Goal: Navigation & Orientation: Find specific page/section

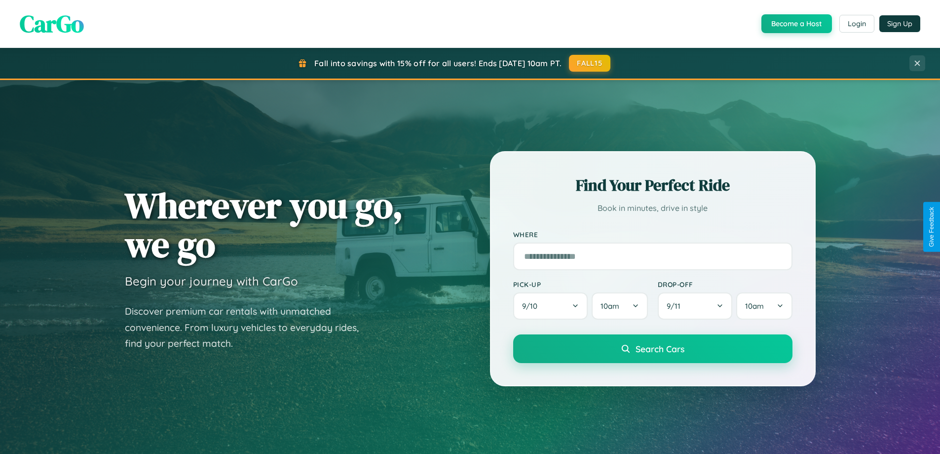
scroll to position [426, 0]
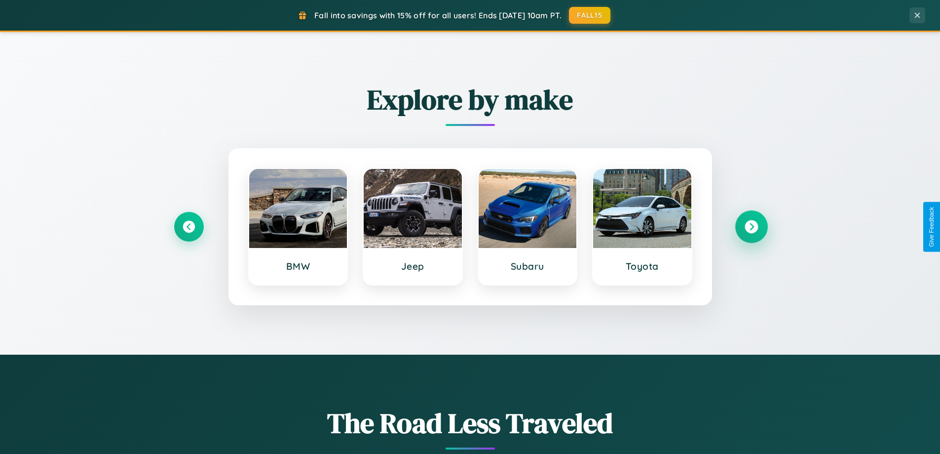
click at [751, 227] on icon at bounding box center [751, 226] width 13 height 13
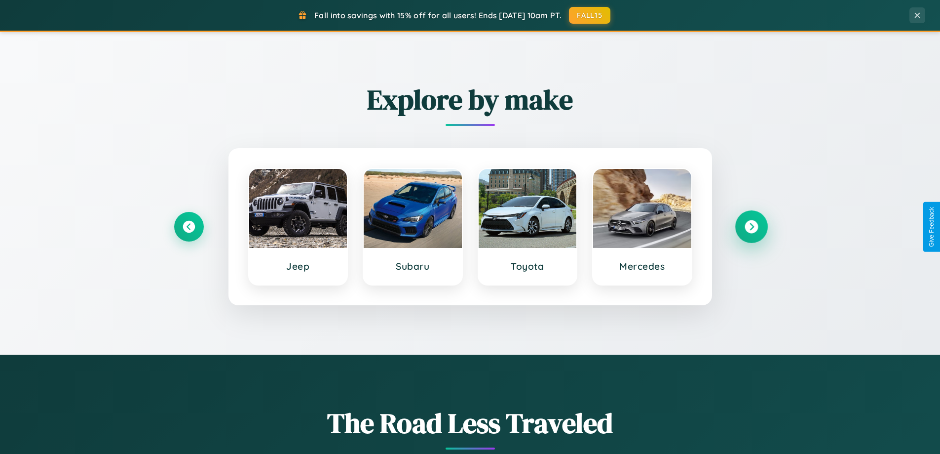
click at [751, 227] on icon at bounding box center [751, 226] width 13 height 13
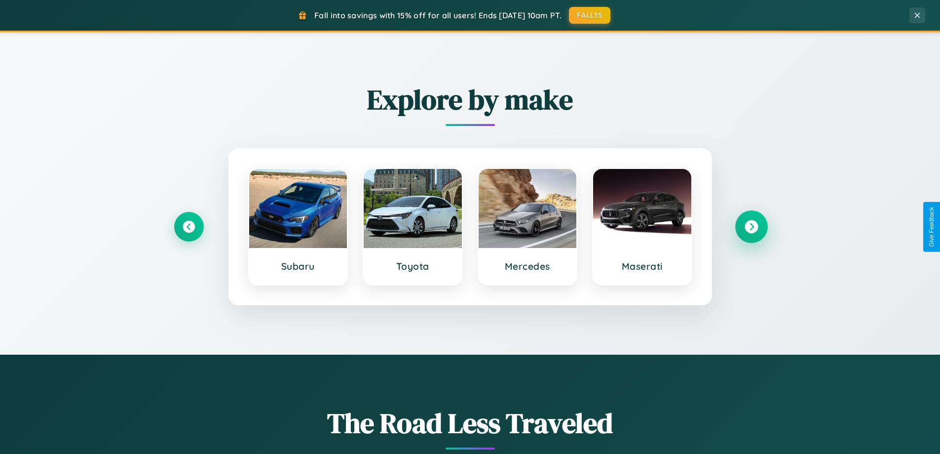
click at [751, 227] on icon at bounding box center [751, 226] width 13 height 13
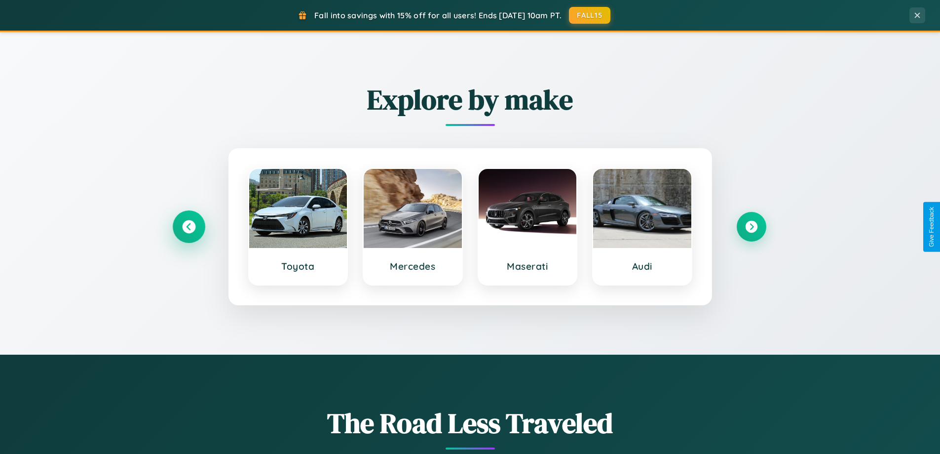
click at [189, 227] on icon at bounding box center [188, 226] width 13 height 13
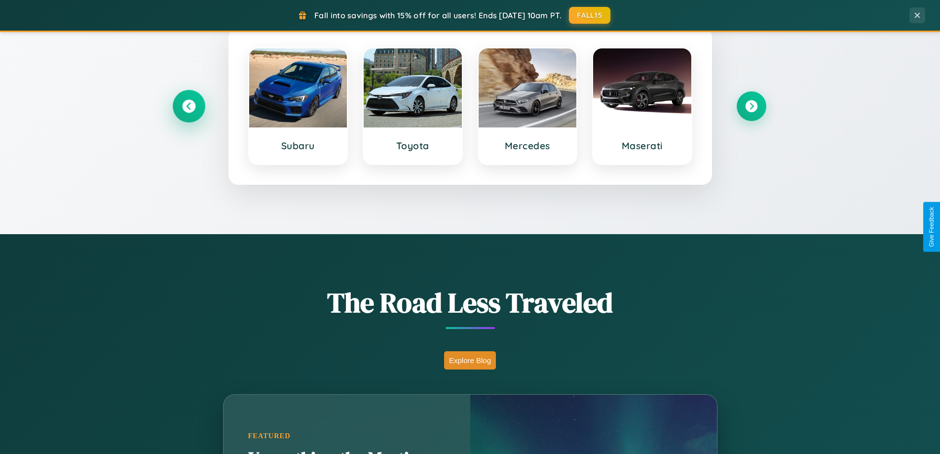
scroll to position [679, 0]
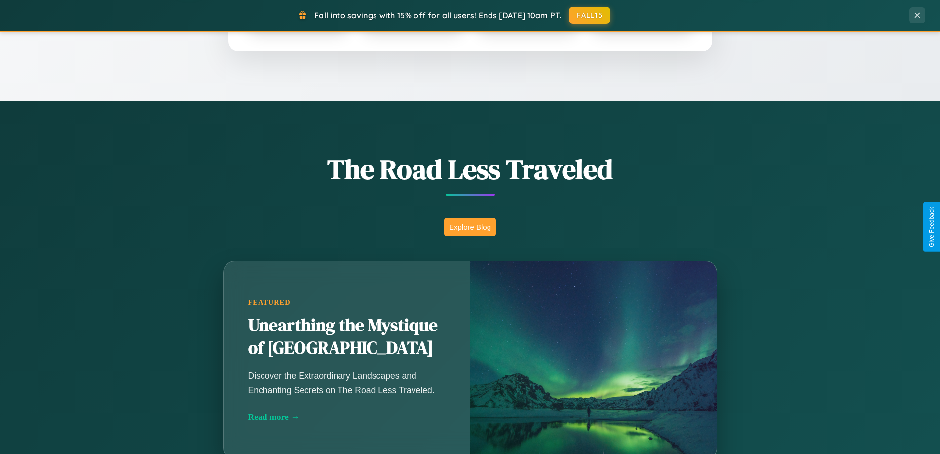
click at [470, 227] on button "Explore Blog" at bounding box center [470, 227] width 52 height 18
